Goal: Information Seeking & Learning: Find specific fact

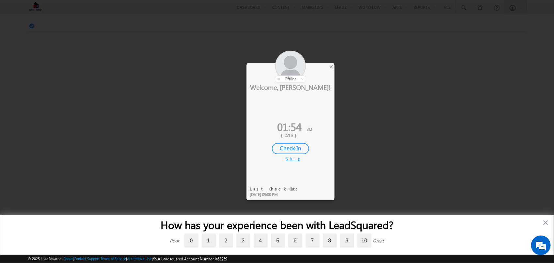
click at [291, 157] on div "Skip" at bounding box center [290, 159] width 10 height 6
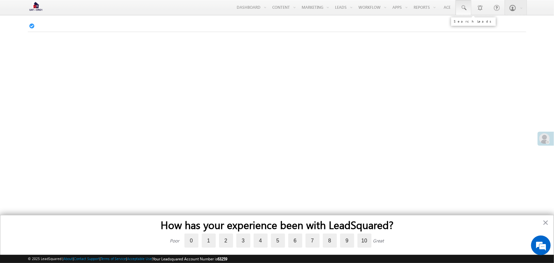
click at [460, 8] on span at bounding box center [463, 8] width 7 height 7
click at [475, 25] on input "text" at bounding box center [503, 26] width 88 height 8
paste input "6200000070"
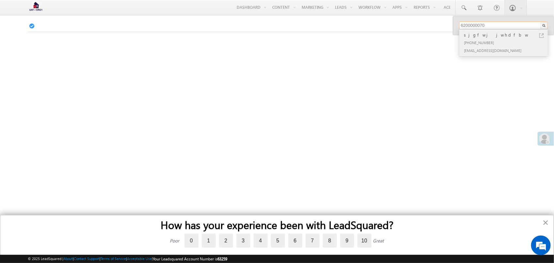
type input "6200000070"
click at [542, 38] on link at bounding box center [541, 35] width 5 height 5
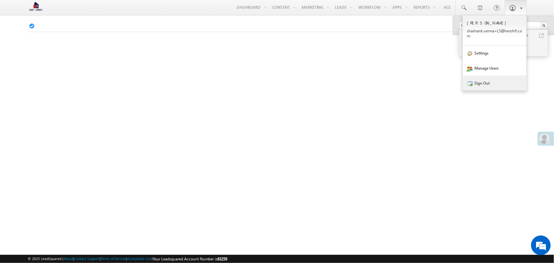
click at [495, 77] on link "Sign Out" at bounding box center [494, 82] width 64 height 15
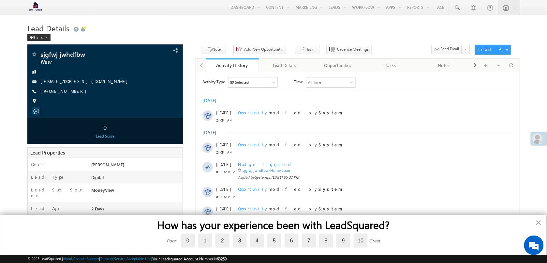
click at [541, 222] on button "×" at bounding box center [539, 222] width 6 height 10
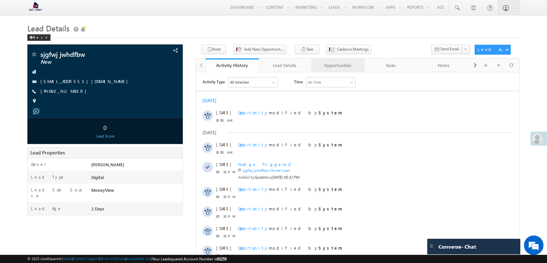
click at [341, 64] on div "Opportunities" at bounding box center [338, 65] width 42 height 8
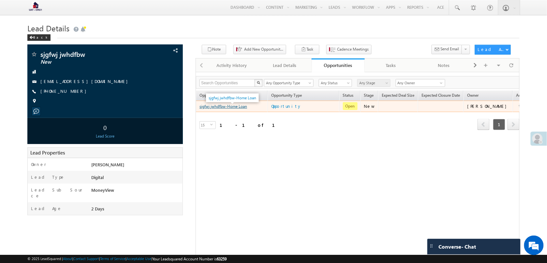
click at [231, 109] on link "sjgfwj jwhdfbw-Home Loan" at bounding box center [224, 106] width 48 height 5
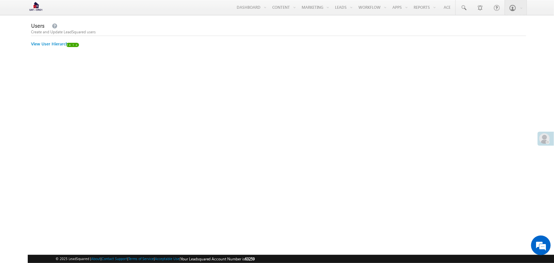
click at [63, 48] on div "Users Create and Update LeadSquared users View User Hierarchy" at bounding box center [278, 119] width 495 height 196
click at [56, 43] on link "View User Hierarchy" at bounding box center [50, 44] width 39 height 6
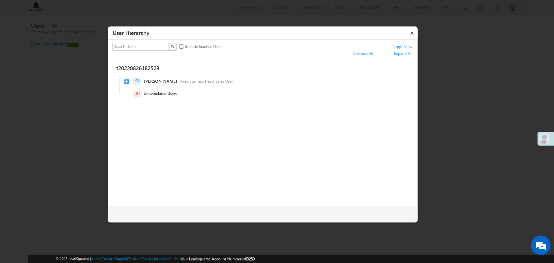
click at [413, 29] on button "×" at bounding box center [412, 32] width 10 height 11
